Goal: Transaction & Acquisition: Obtain resource

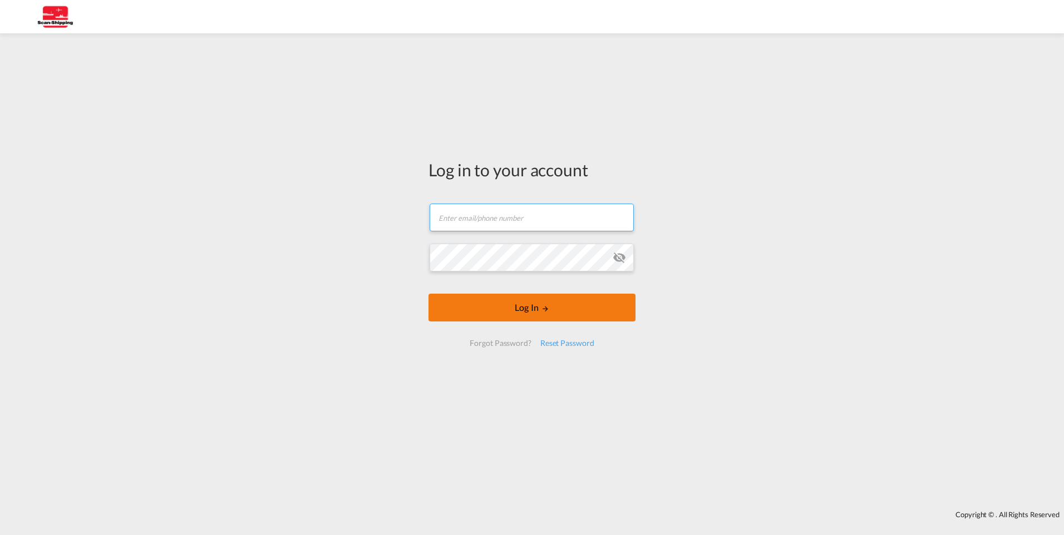
type input "[EMAIL_ADDRESS][DOMAIN_NAME]"
click at [538, 309] on button "Log In" at bounding box center [532, 308] width 207 height 28
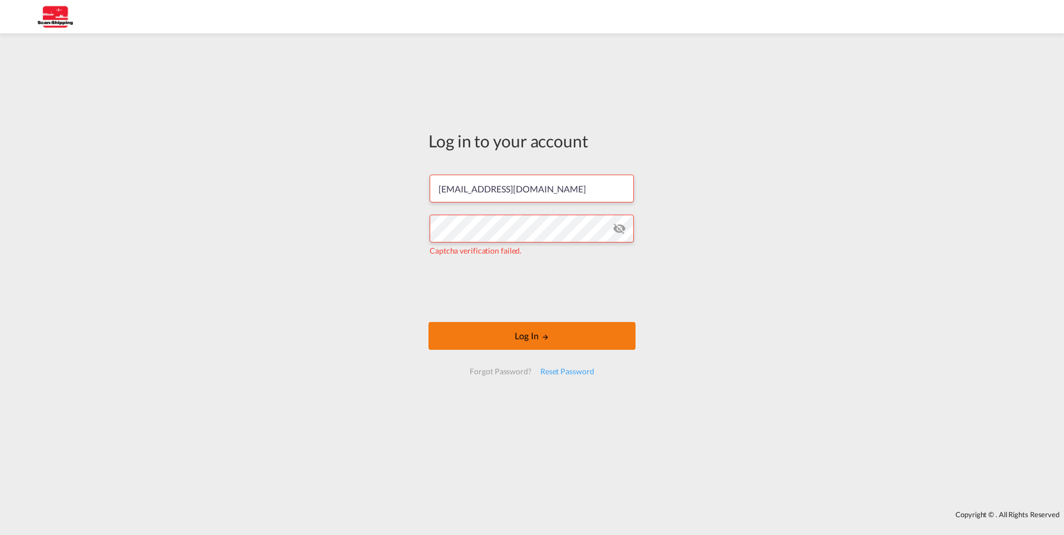
click at [540, 335] on button "Log In" at bounding box center [532, 336] width 207 height 28
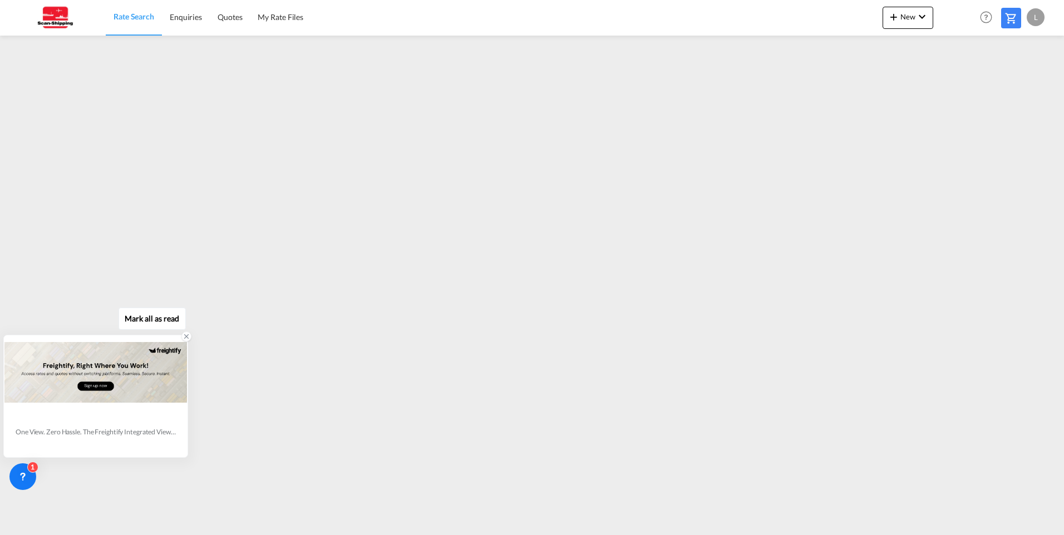
click at [45, 436] on div "One View. Zero Hassle. The Freightify Integrated View embeds Freightify’s featu…" at bounding box center [96, 431] width 160 height 9
